Goal: Check status

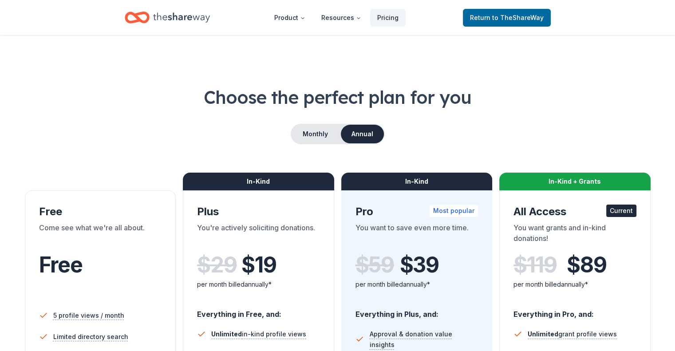
click at [163, 11] on icon "Home" at bounding box center [181, 17] width 57 height 18
click at [163, 21] on icon "Home" at bounding box center [181, 17] width 57 height 18
click at [527, 14] on span "to TheShareWay" at bounding box center [517, 18] width 51 height 8
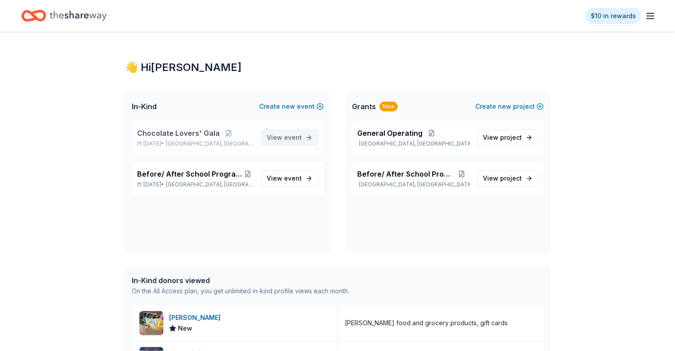
click at [284, 137] on span "View event" at bounding box center [284, 137] width 35 height 11
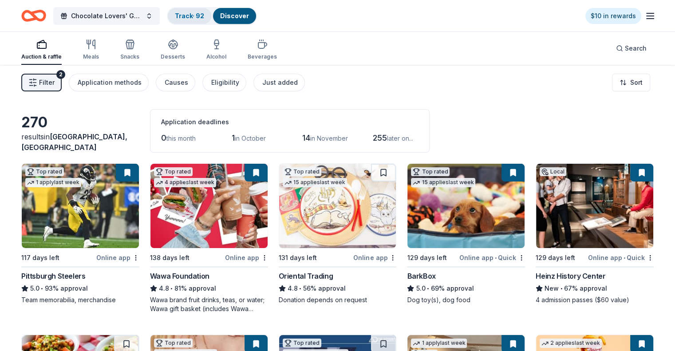
click at [202, 16] on link "Track · 92" at bounding box center [189, 16] width 29 height 8
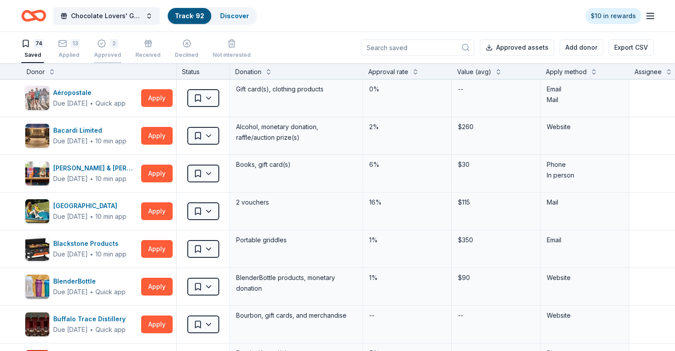
click at [120, 51] on div "2 Approved" at bounding box center [107, 49] width 27 height 20
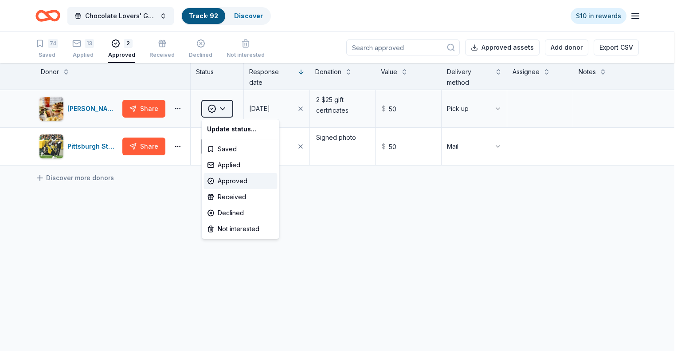
click at [225, 108] on html "Chocolate Lovers' Gala Track · 92 Discover $10 in rewards 74 Saved 13 Applied 2…" at bounding box center [340, 175] width 681 height 351
click at [233, 197] on div "Received" at bounding box center [241, 197] width 74 height 16
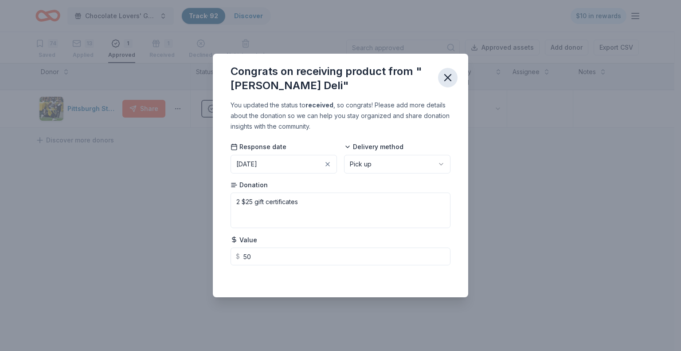
click at [449, 77] on icon "button" at bounding box center [448, 77] width 12 height 12
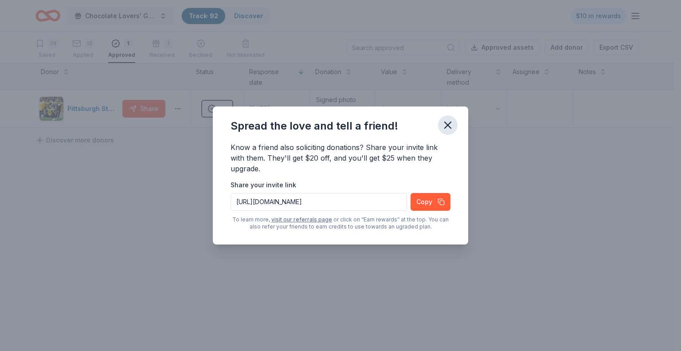
click at [447, 125] on icon "button" at bounding box center [448, 125] width 6 height 6
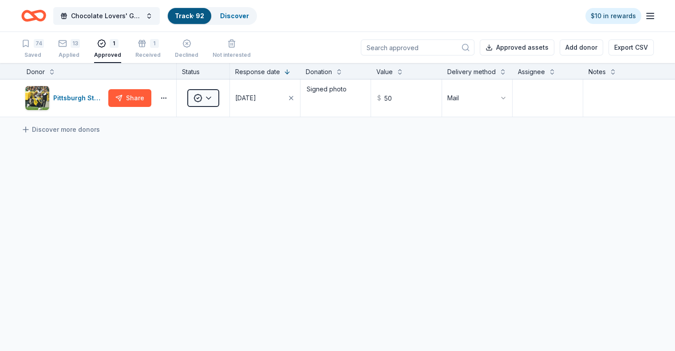
click at [194, 17] on link "Track · 92" at bounding box center [189, 16] width 29 height 8
